Goal: Task Accomplishment & Management: Complete application form

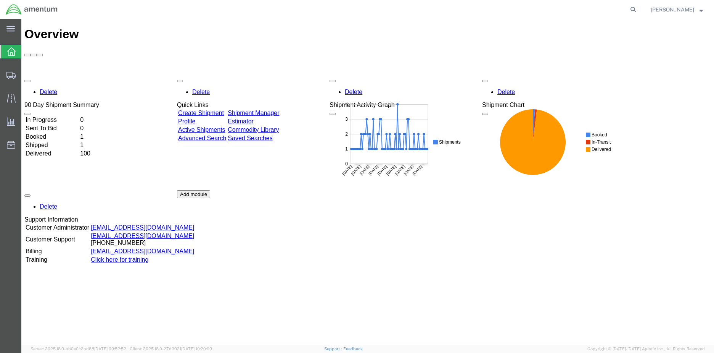
click at [58, 116] on td "In Progress" at bounding box center [52, 120] width 54 height 8
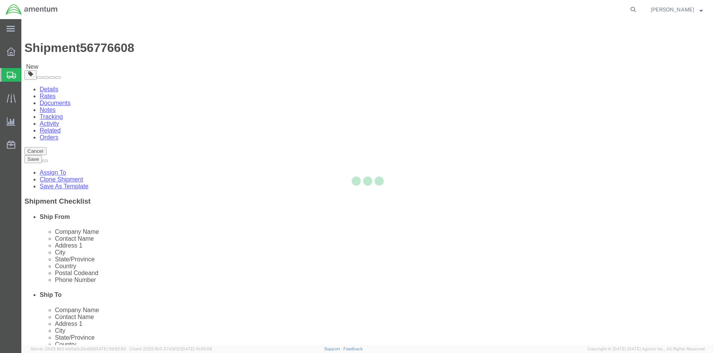
select select "42655"
select select
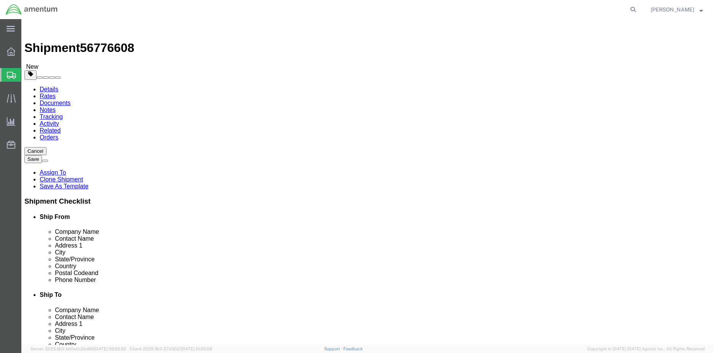
click input "text"
type input "[PERSON_NAME]"
click input "text"
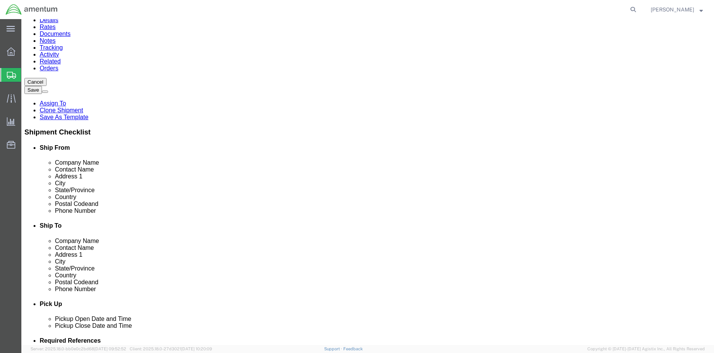
scroll to position [114, 0]
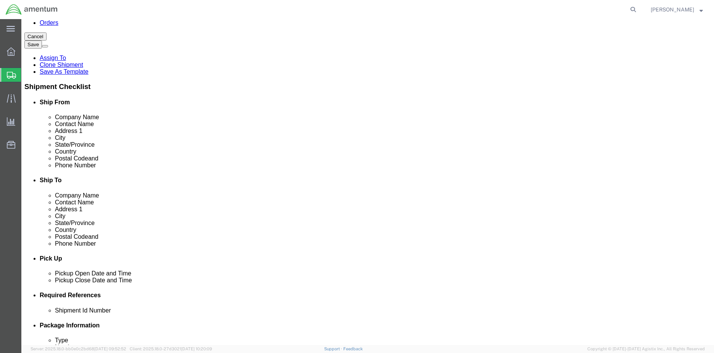
type input "[PHONE_NUMBER]"
click button "Rate Shipment"
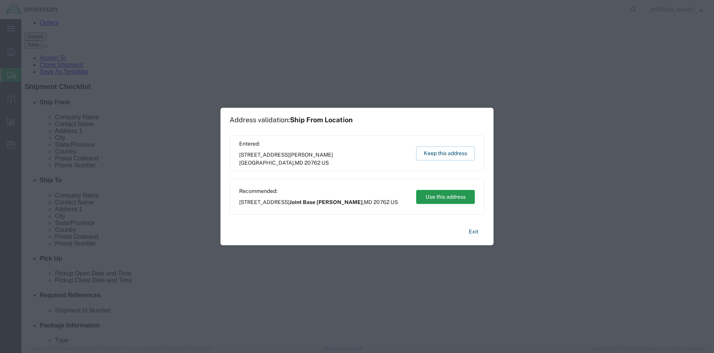
click at [447, 193] on button "Use this address" at bounding box center [445, 197] width 59 height 14
type input "Joint Base [PERSON_NAME]"
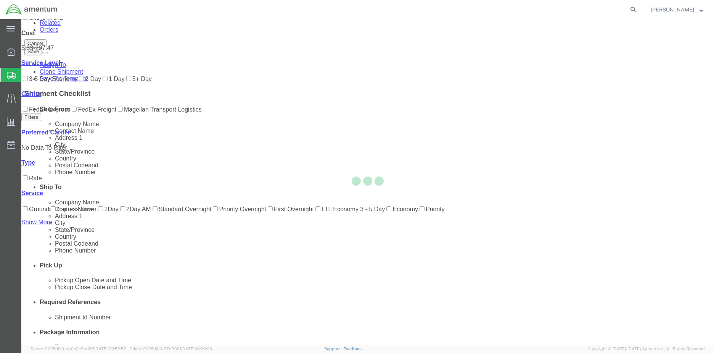
scroll to position [0, 0]
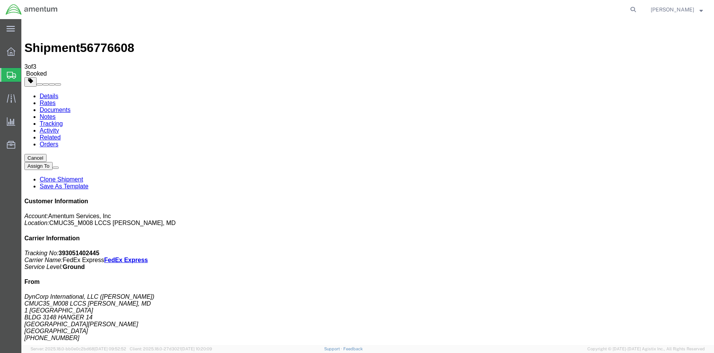
checkbox input "false"
